Goal: Task Accomplishment & Management: Manage account settings

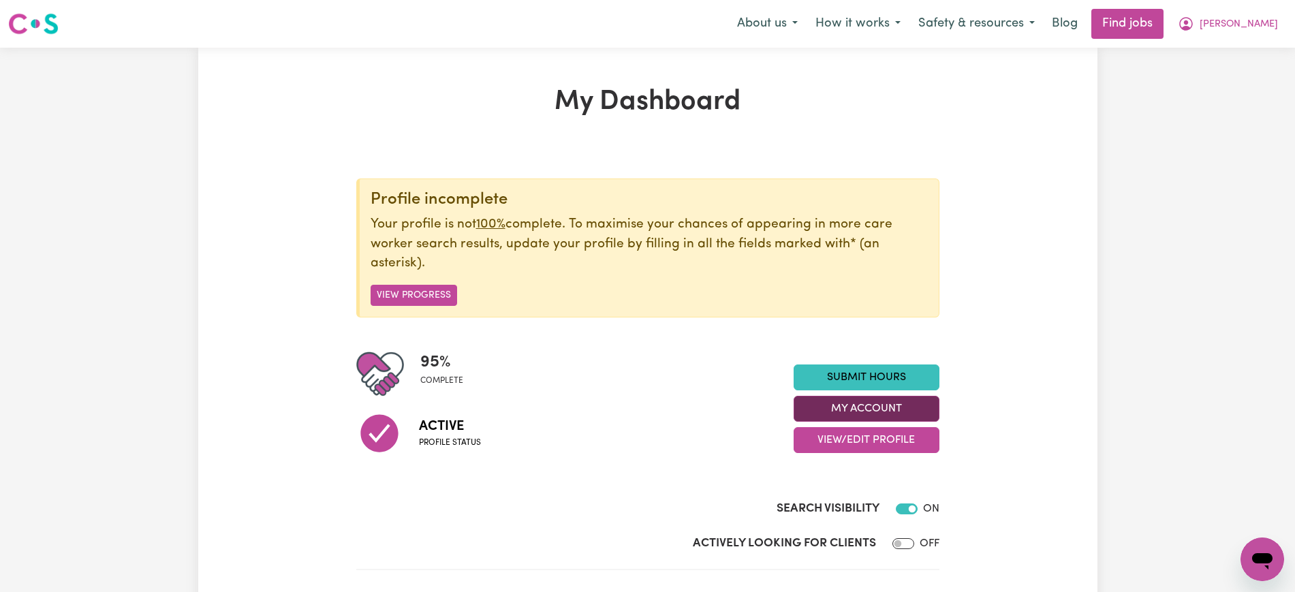
click at [858, 407] on button "My Account" at bounding box center [866, 409] width 146 height 26
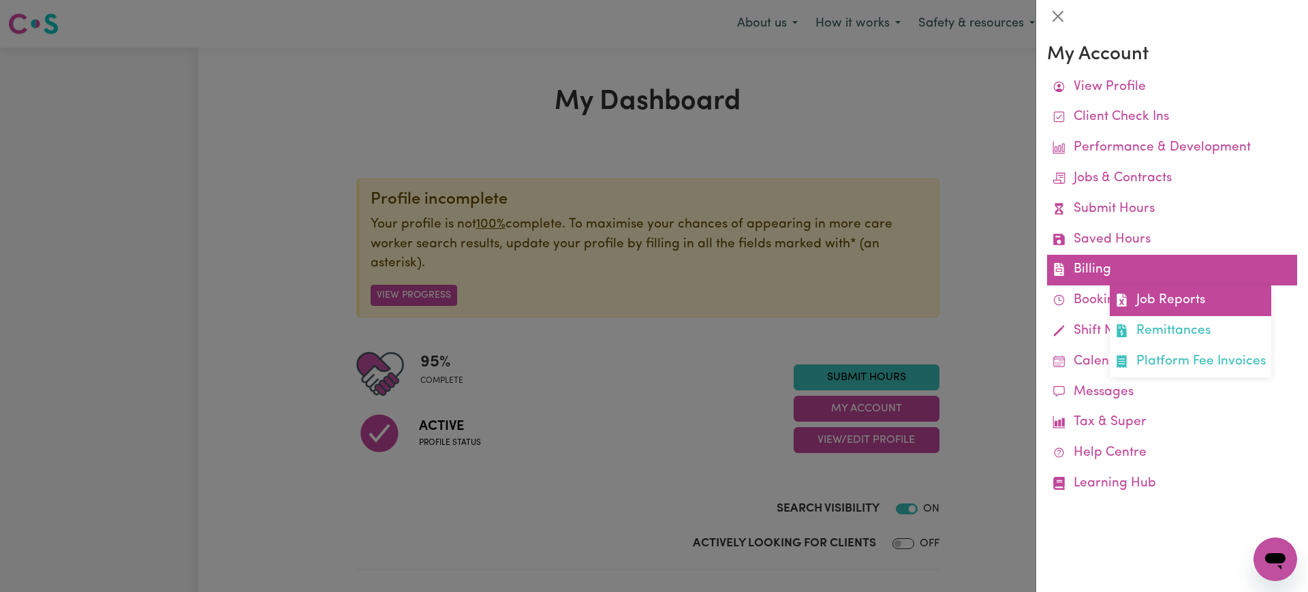
click at [1147, 305] on link "Job Reports" at bounding box center [1189, 300] width 161 height 31
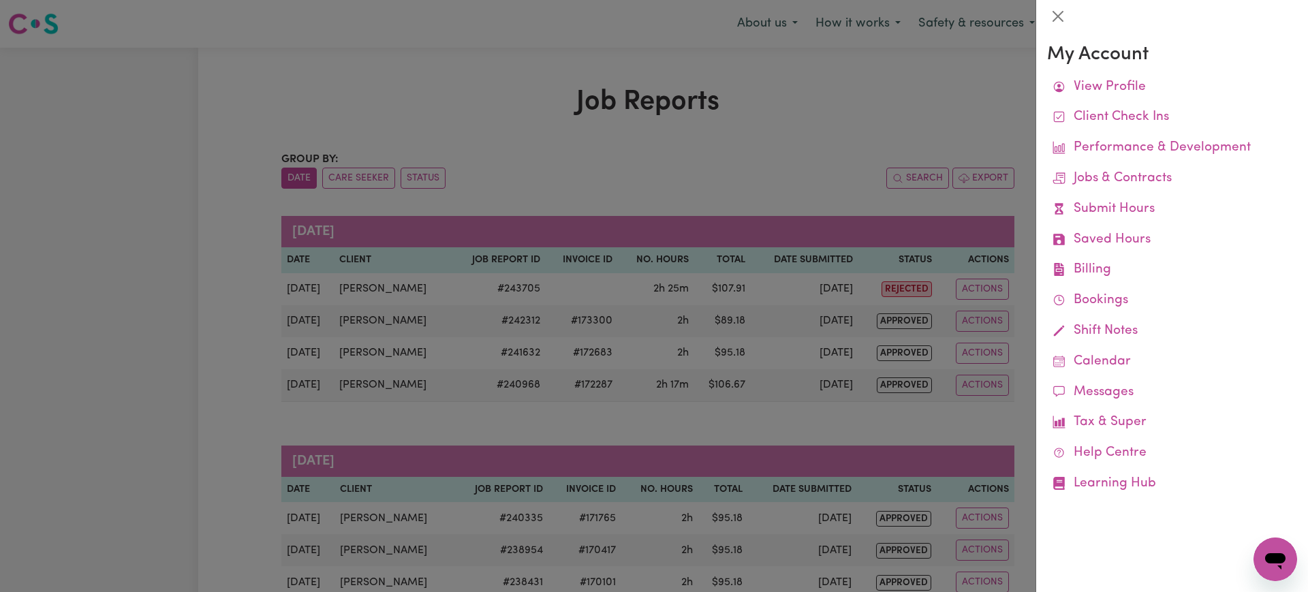
drag, startPoint x: 766, startPoint y: 152, endPoint x: 981, endPoint y: 277, distance: 248.1
click at [767, 151] on div at bounding box center [654, 296] width 1308 height 592
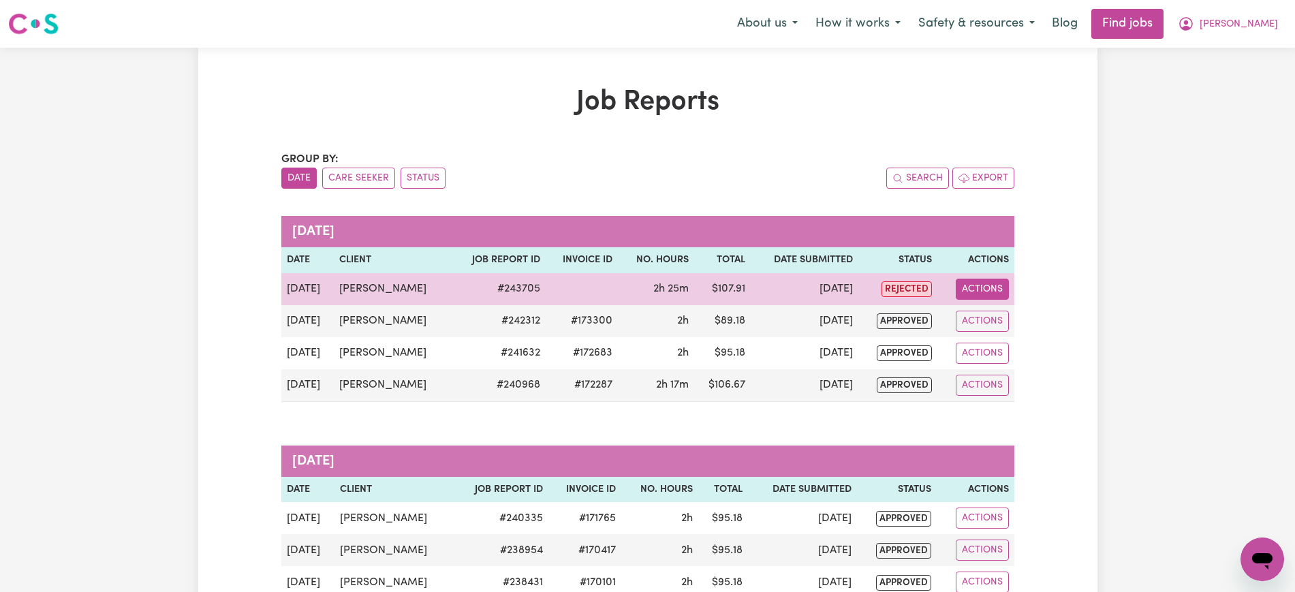
click at [1003, 288] on button "Actions" at bounding box center [982, 289] width 53 height 21
click at [1012, 318] on link "View Job Report" at bounding box center [1016, 320] width 116 height 27
select select "pm"
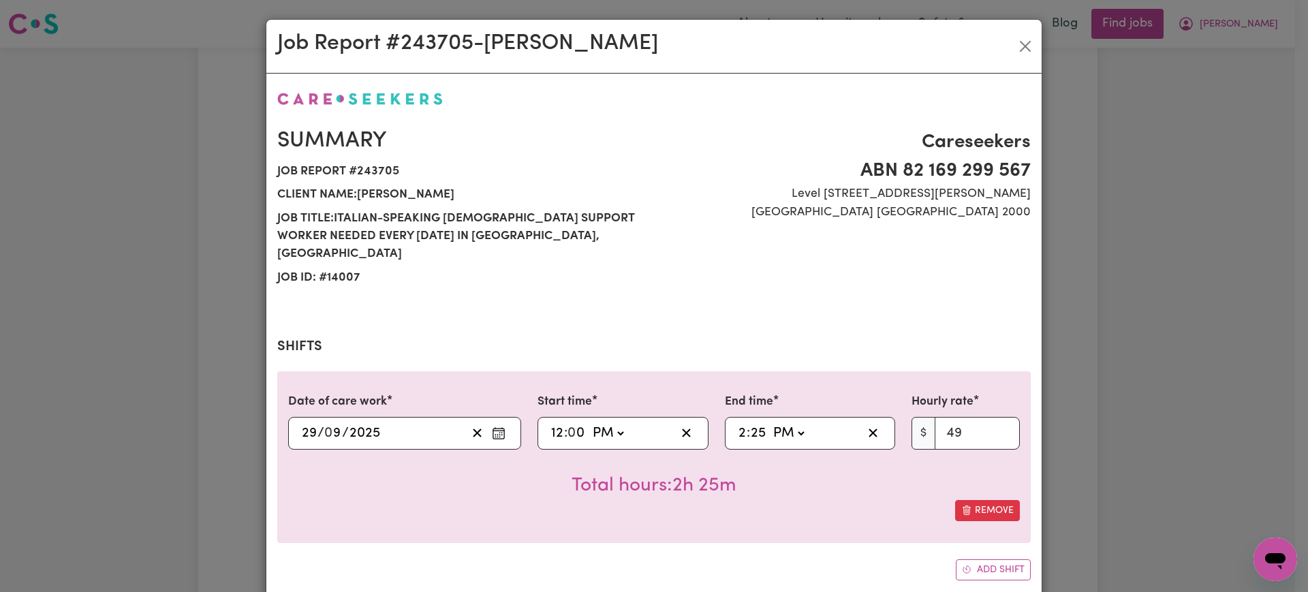
select select "49-Weekday"
click at [751, 423] on input "25" at bounding box center [758, 433] width 16 height 20
type input "14:00"
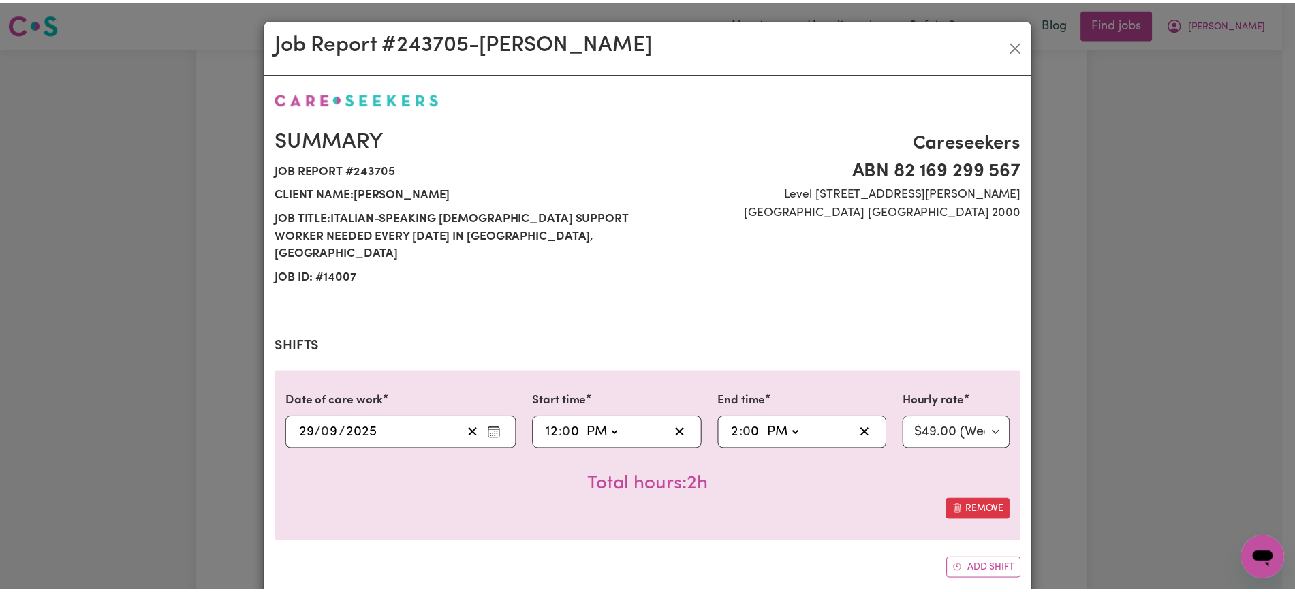
scroll to position [417, 0]
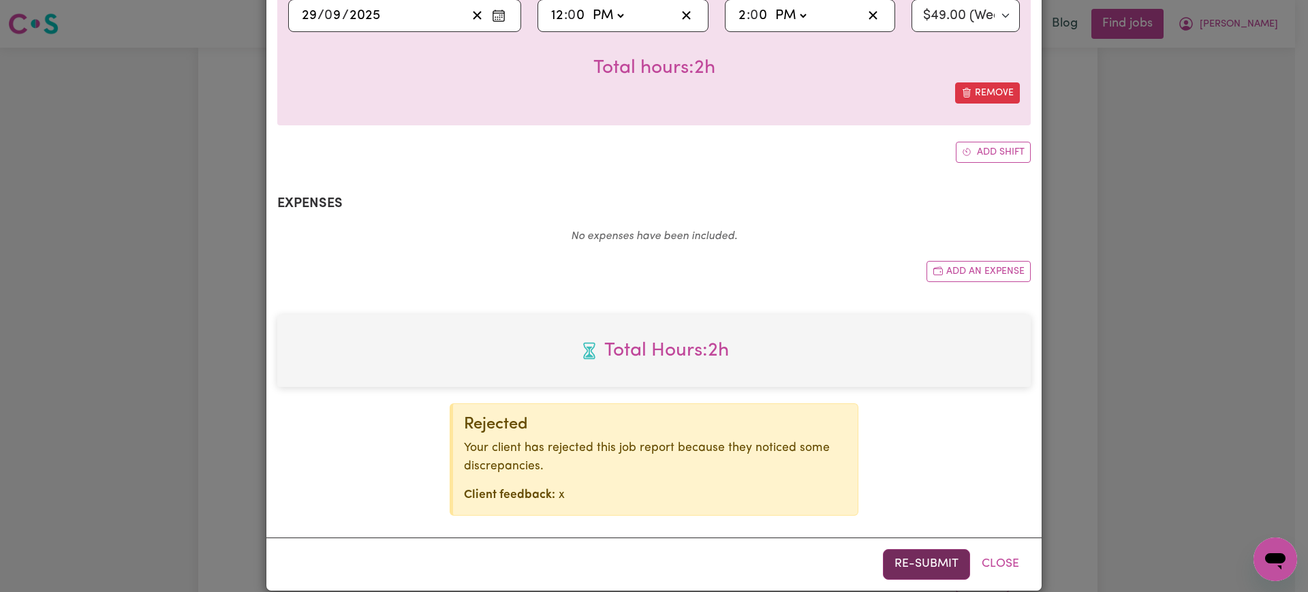
type input "0"
click at [926, 549] on button "Re-submit" at bounding box center [926, 564] width 87 height 30
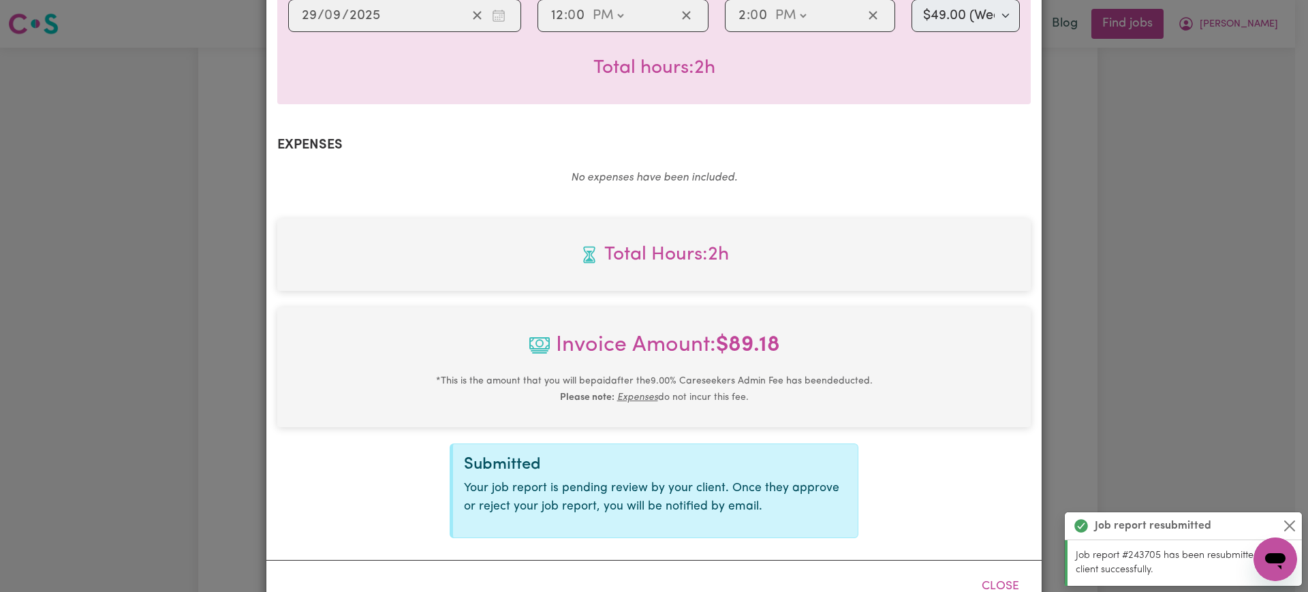
click at [1177, 208] on div "Job Report # 243705 - [PERSON_NAME] Summary Job report # 243705 Client name: [P…" at bounding box center [654, 296] width 1308 height 592
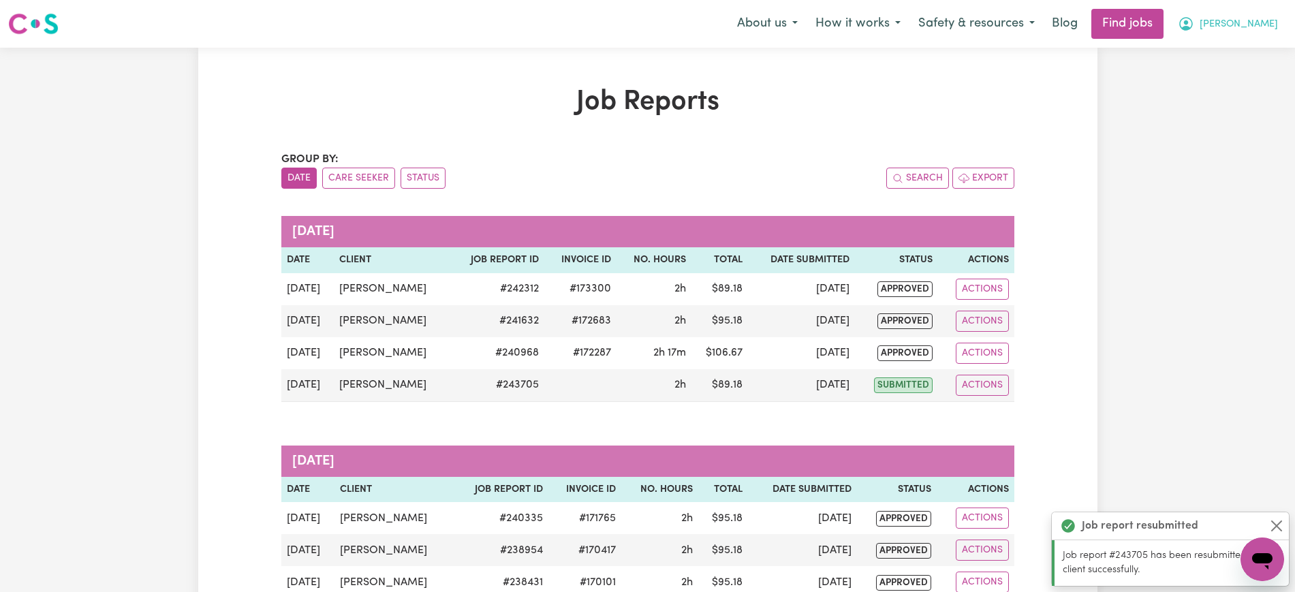
click at [1194, 21] on icon "My Account" at bounding box center [1186, 24] width 16 height 16
click at [1224, 102] on link "Logout" at bounding box center [1232, 104] width 108 height 26
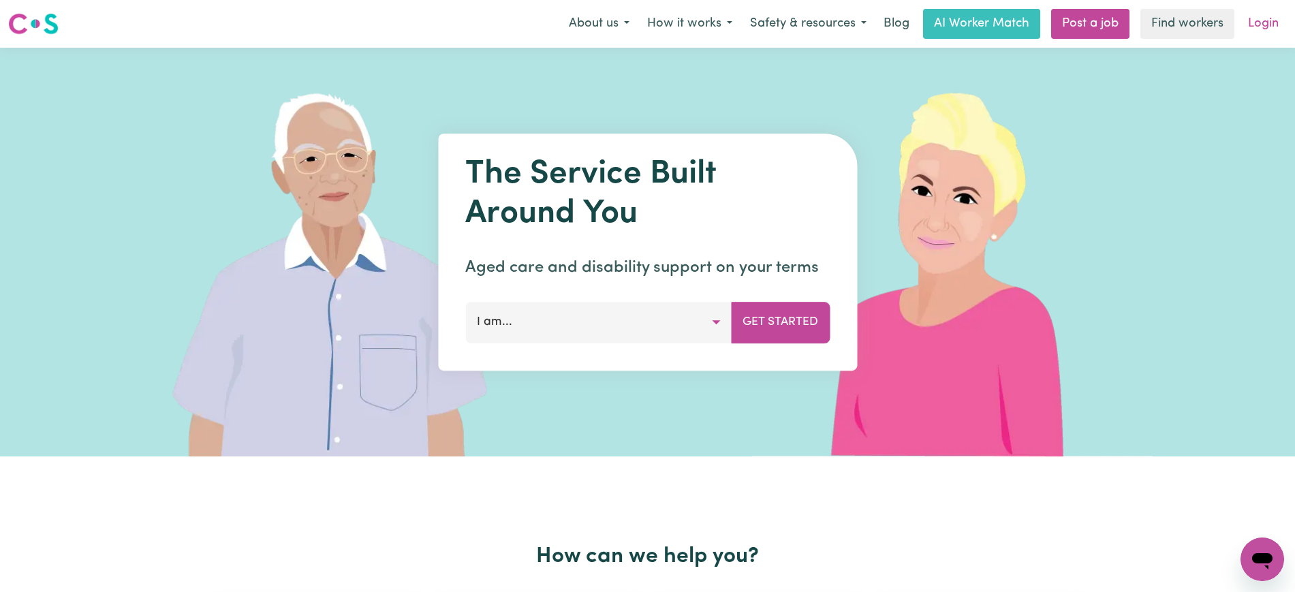
click at [1267, 27] on link "Login" at bounding box center [1263, 24] width 47 height 30
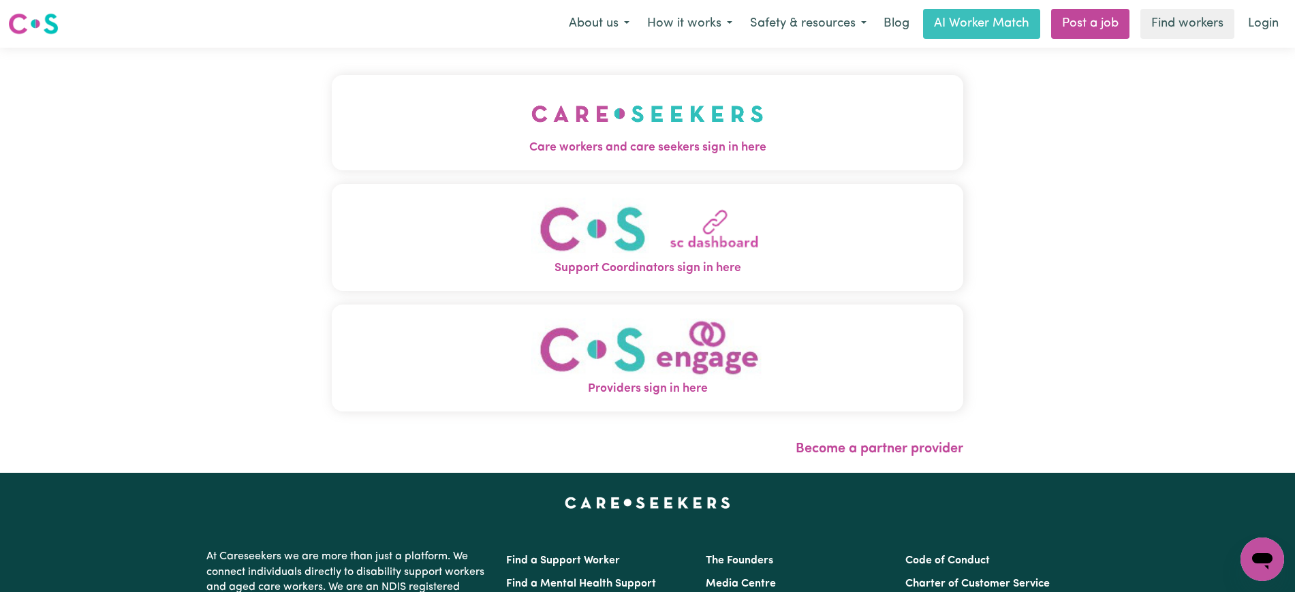
click at [705, 141] on span "Care workers and care seekers sign in here" at bounding box center [647, 148] width 631 height 18
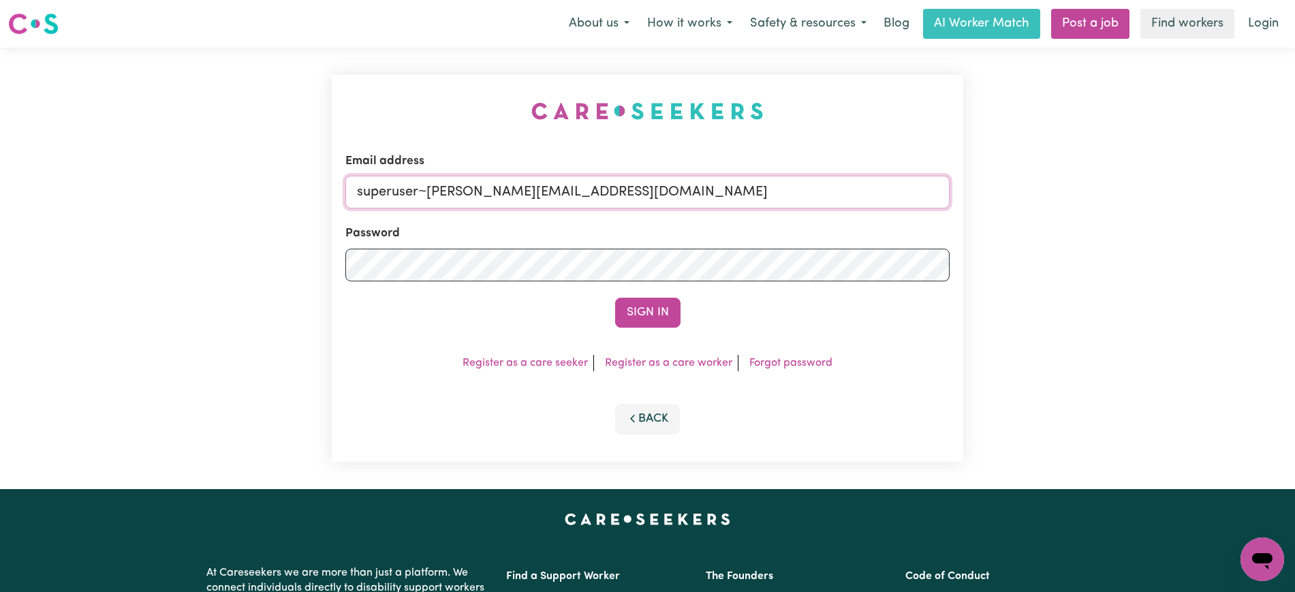
drag, startPoint x: 424, startPoint y: 197, endPoint x: 922, endPoint y: 190, distance: 497.9
click at [928, 202] on input "superuser~[PERSON_NAME][EMAIL_ADDRESS][DOMAIN_NAME]" at bounding box center [647, 192] width 604 height 33
type input "[EMAIL_ADDRESS][DOMAIN_NAME]"
click at [615, 298] on button "Sign In" at bounding box center [647, 313] width 65 height 30
